Goal: Information Seeking & Learning: Learn about a topic

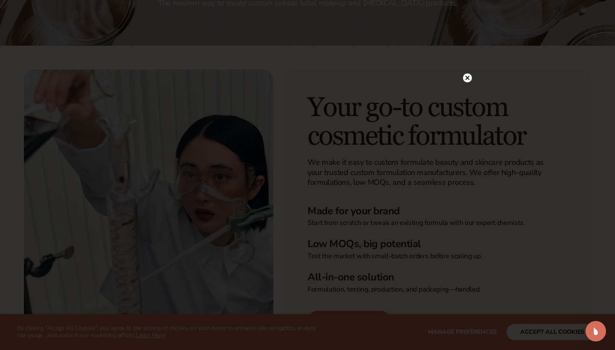
scroll to position [130, 0]
click at [462, 77] on icon at bounding box center [463, 78] width 4 height 4
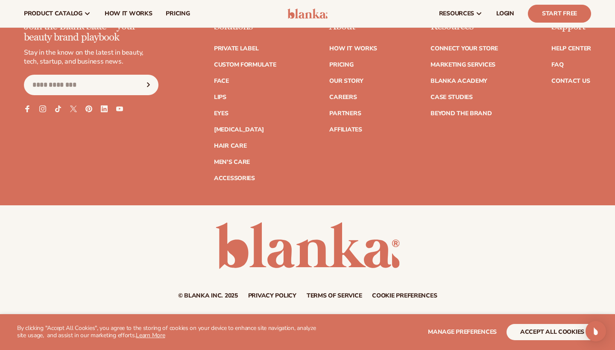
scroll to position [1268, 0]
click at [171, 10] on span "pricing" at bounding box center [178, 13] width 24 height 7
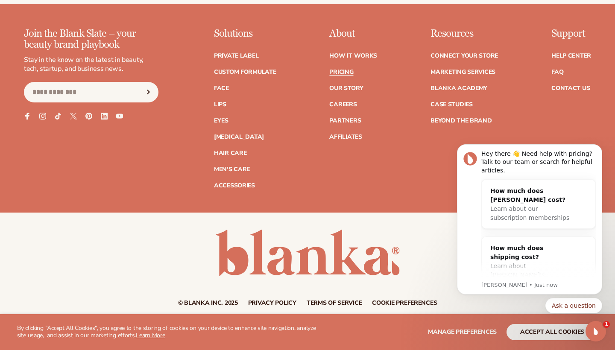
scroll to position [1783, 0]
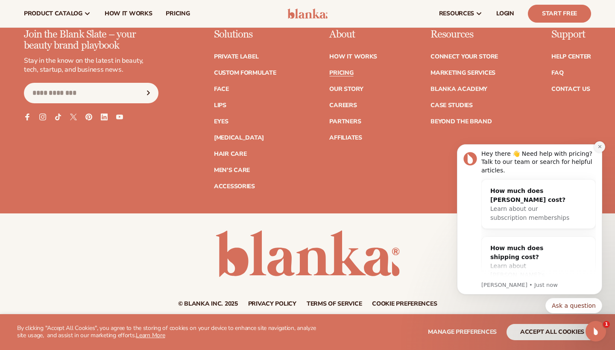
click at [603, 147] on button "Dismiss notification" at bounding box center [599, 146] width 11 height 11
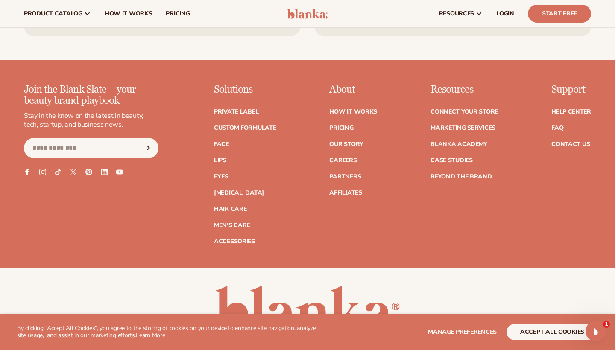
scroll to position [1722, 0]
